Goal: Check status: Check status

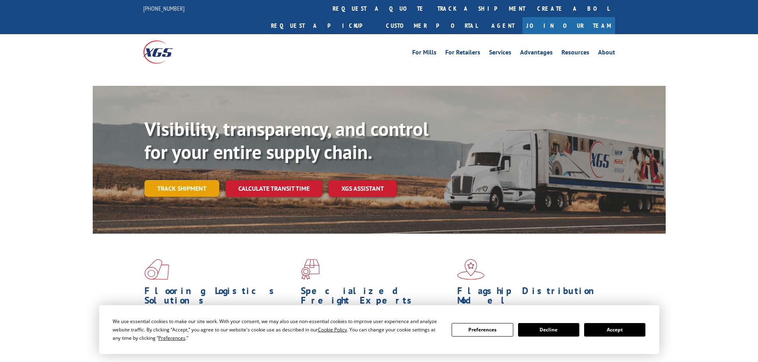
click at [198, 180] on link "Track shipment" at bounding box center [181, 188] width 75 height 17
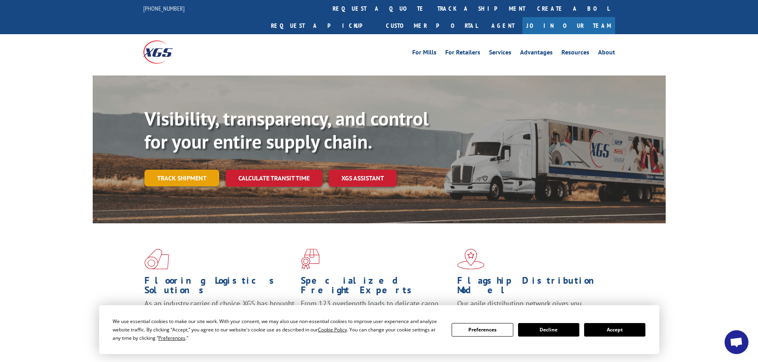
click at [205, 170] on link "Track shipment" at bounding box center [181, 178] width 75 height 17
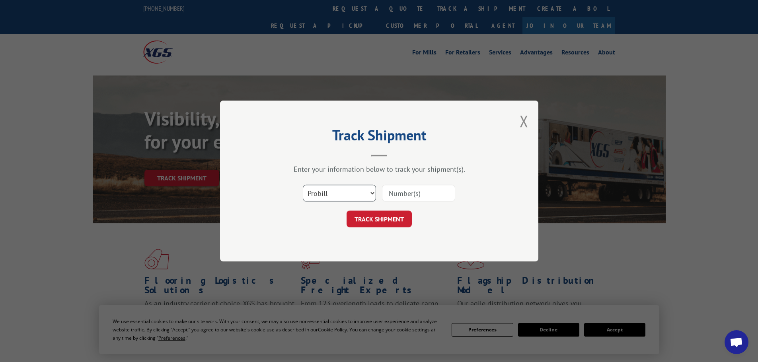
drag, startPoint x: 338, startPoint y: 197, endPoint x: 337, endPoint y: 193, distance: 4.0
click at [337, 197] on select "Select category... Probill BOL PO" at bounding box center [339, 193] width 73 height 17
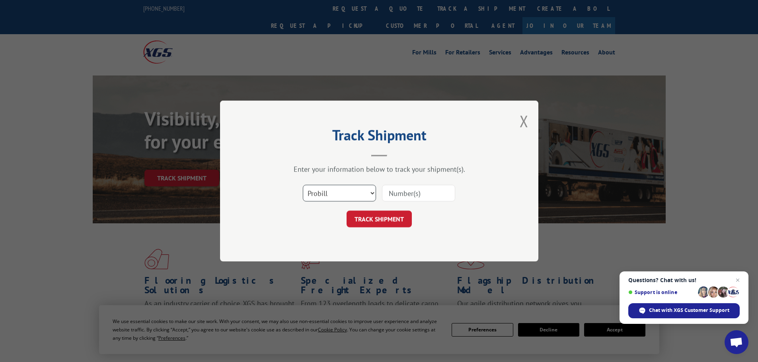
select select "bol"
click at [303, 185] on select "Select category... Probill BOL PO" at bounding box center [339, 193] width 73 height 17
click at [426, 188] on input at bounding box center [418, 193] width 73 height 17
paste input "7037078"
type input "7037078"
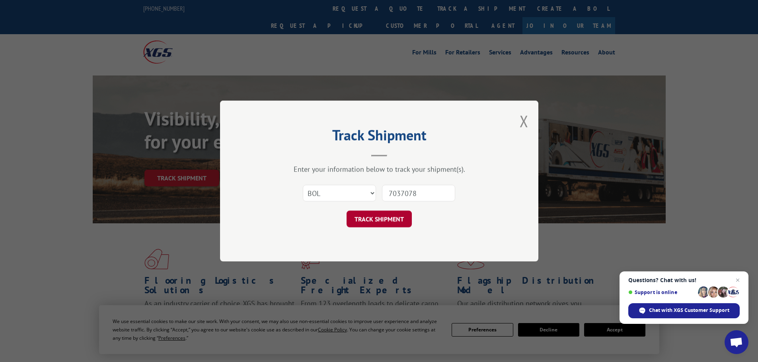
click at [387, 222] on button "TRACK SHIPMENT" at bounding box center [378, 219] width 65 height 17
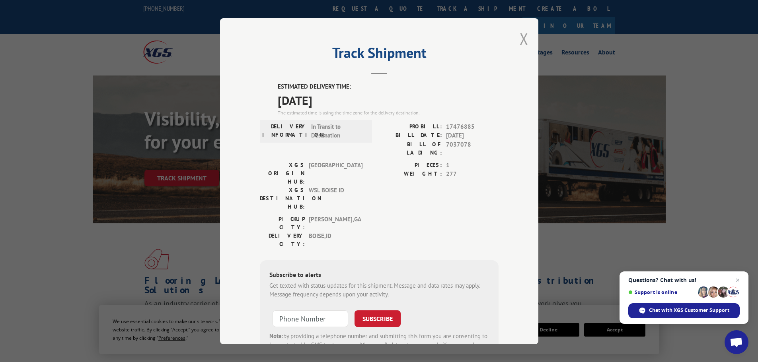
click at [519, 40] on button "Close modal" at bounding box center [523, 38] width 9 height 21
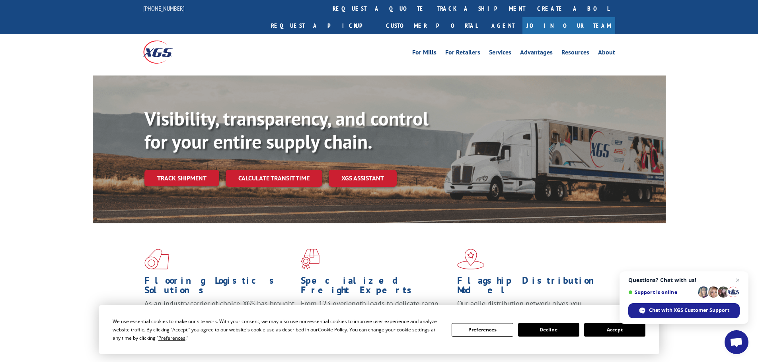
click at [191, 170] on link "Track shipment" at bounding box center [181, 178] width 75 height 17
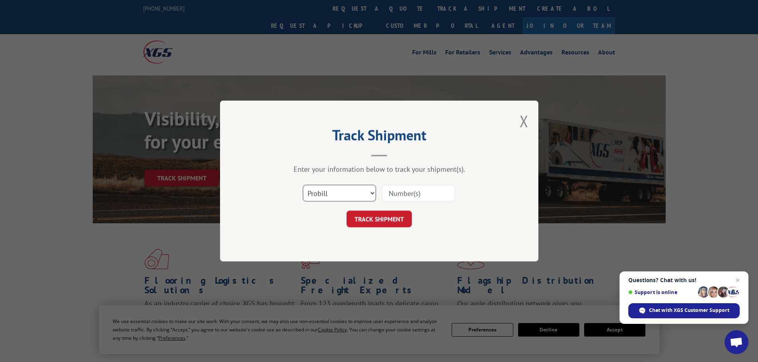
click at [356, 189] on select "Select category... Probill BOL PO" at bounding box center [339, 193] width 73 height 17
select select "bol"
click at [303, 185] on select "Select category... Probill BOL PO" at bounding box center [339, 193] width 73 height 17
click at [392, 196] on input at bounding box center [418, 193] width 73 height 17
paste input "464588"
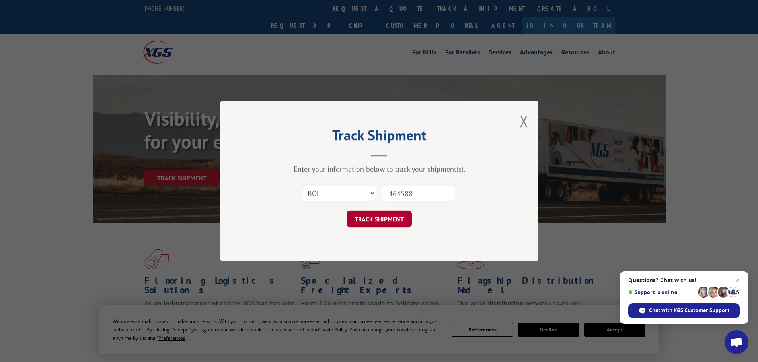
type input "464588"
click at [371, 223] on button "TRACK SHIPMENT" at bounding box center [378, 219] width 65 height 17
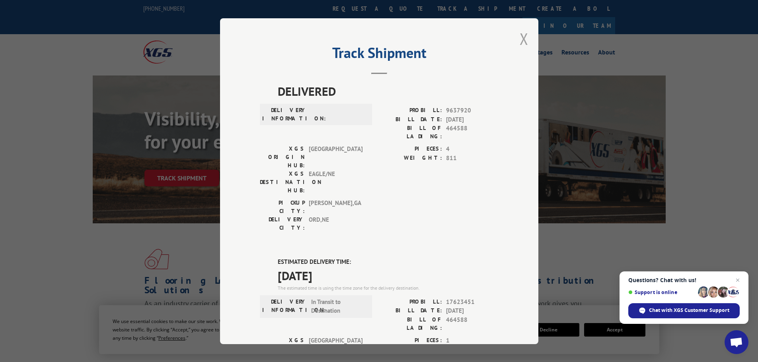
click at [521, 34] on button "Close modal" at bounding box center [523, 38] width 9 height 21
